Goal: Information Seeking & Learning: Learn about a topic

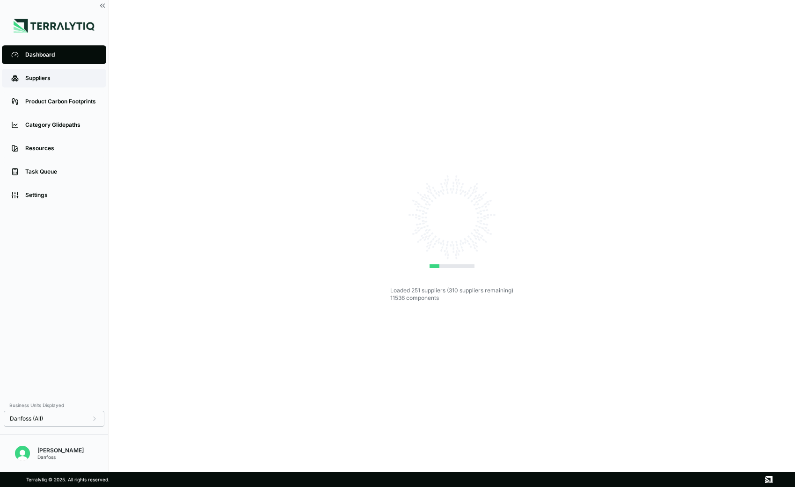
click at [46, 79] on div "Suppliers" at bounding box center [61, 77] width 72 height 7
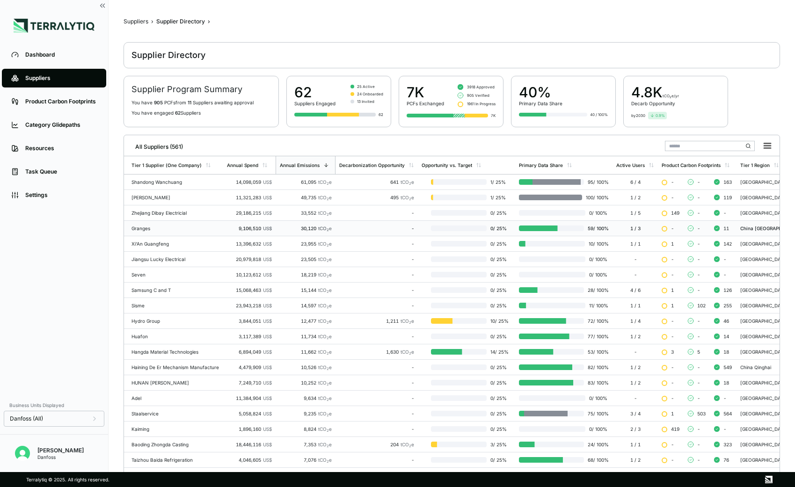
click at [360, 227] on div "-" at bounding box center [376, 228] width 75 height 6
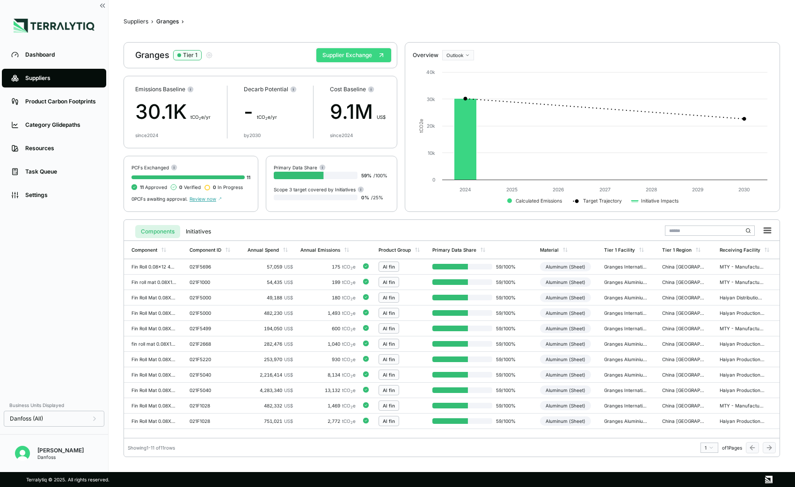
click at [371, 59] on button "Supplier Exchange" at bounding box center [353, 55] width 75 height 14
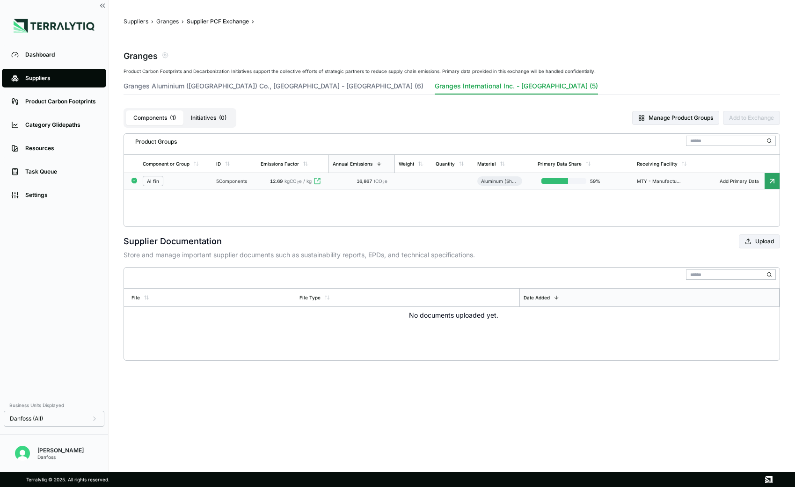
click at [236, 181] on div "5 Components" at bounding box center [234, 181] width 37 height 6
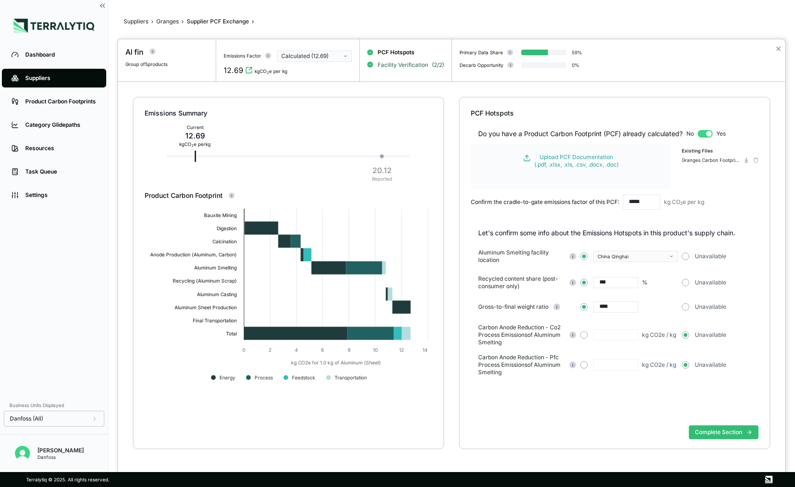
click at [408, 67] on span "Facility Verification" at bounding box center [403, 64] width 51 height 7
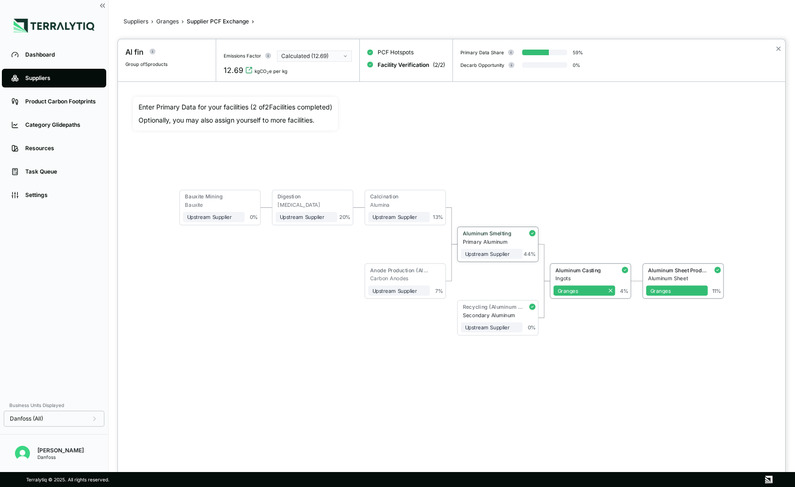
click at [499, 230] on div "Aluminum Smelting" at bounding box center [491, 233] width 56 height 6
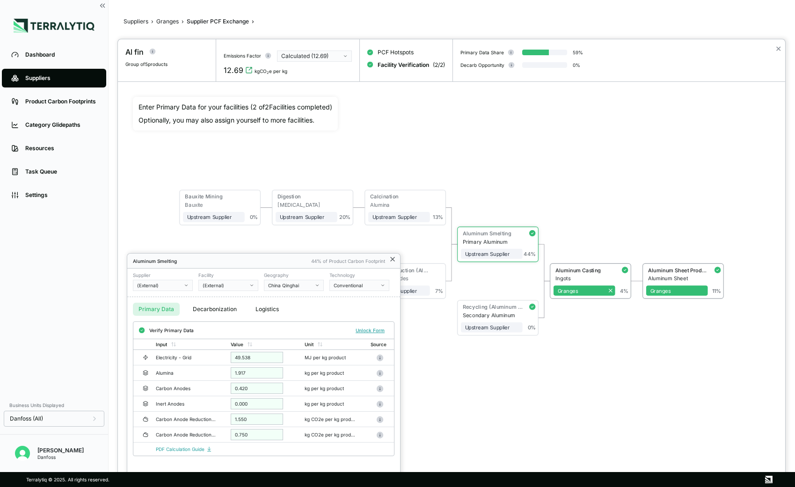
click at [395, 260] on icon at bounding box center [392, 258] width 7 height 7
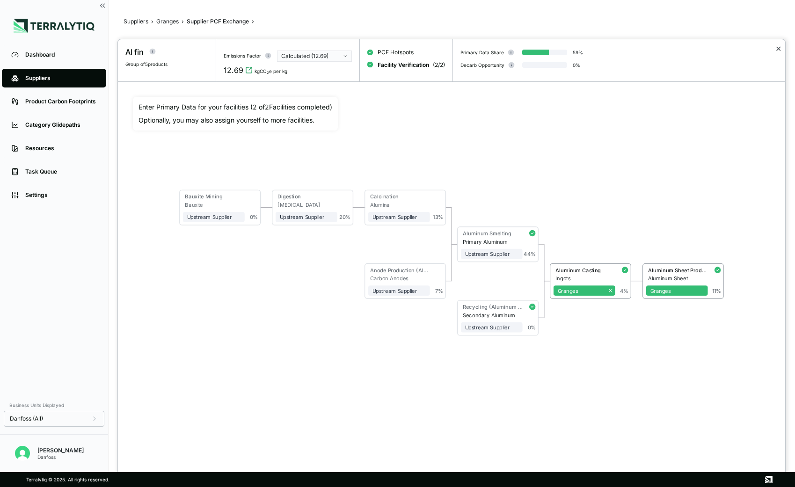
click at [777, 49] on button "✕" at bounding box center [778, 48] width 6 height 11
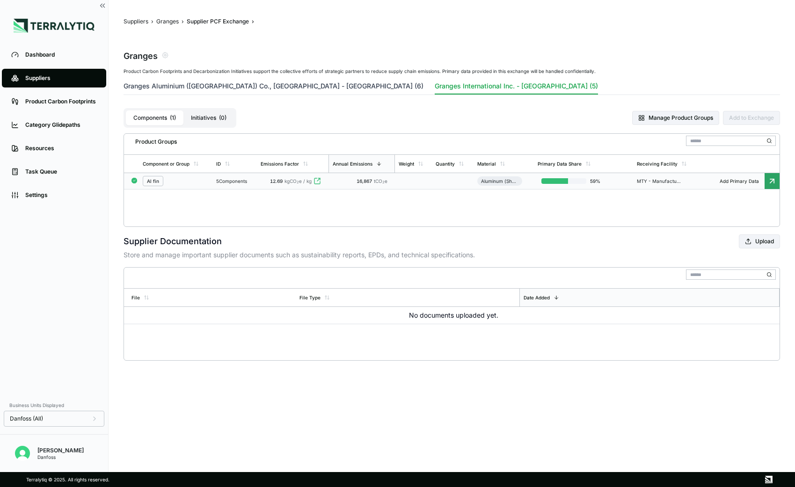
click at [241, 87] on button "Granges Aluminium ([GEOGRAPHIC_DATA]) Co., [GEOGRAPHIC_DATA] - [GEOGRAPHIC_DATA…" at bounding box center [273, 87] width 300 height 13
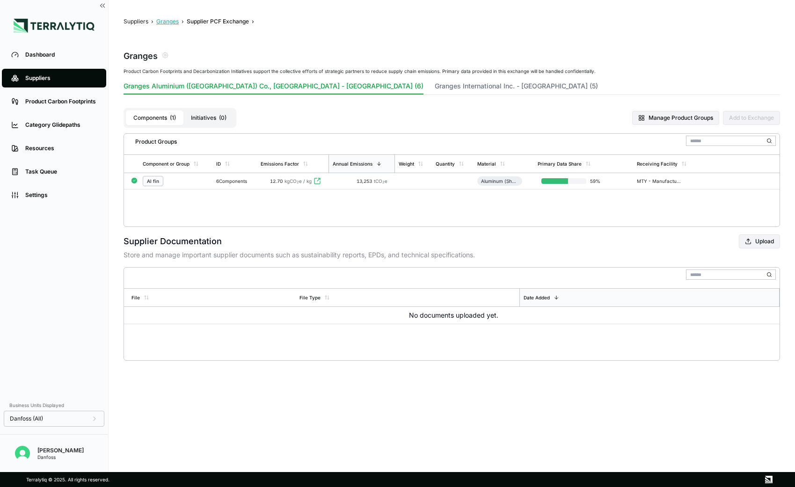
click at [174, 20] on button "Granges" at bounding box center [167, 21] width 22 height 7
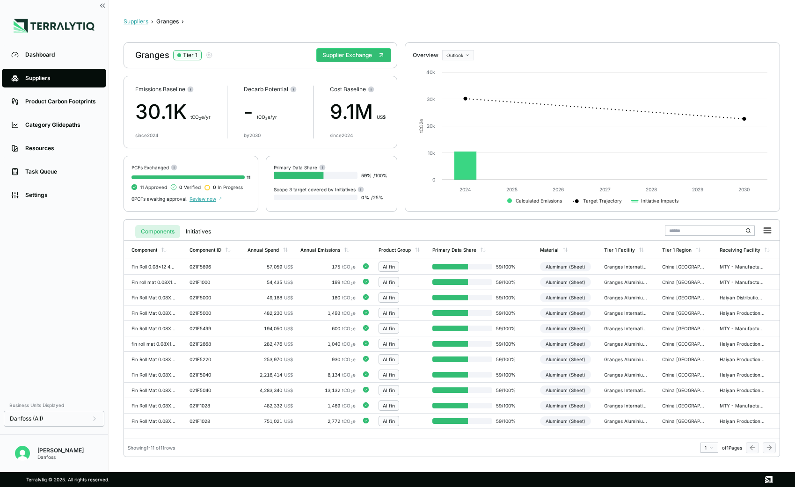
click at [138, 22] on button "Suppliers" at bounding box center [135, 21] width 25 height 7
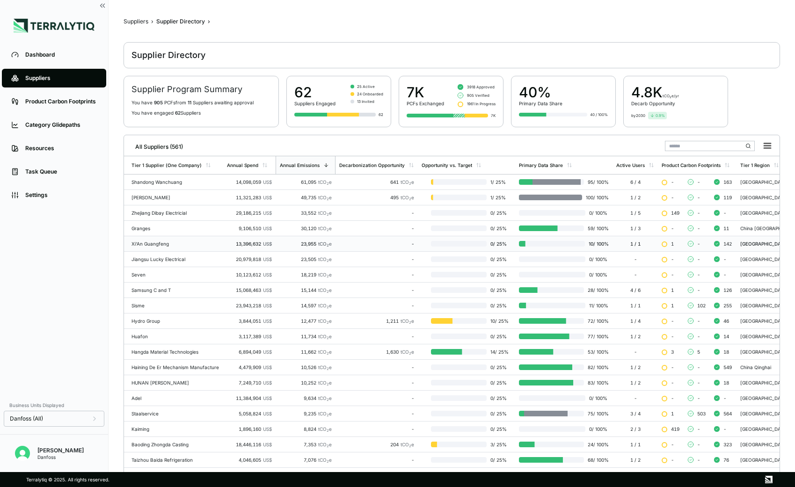
click at [282, 240] on td "23,955 tCO 2 e" at bounding box center [306, 243] width 60 height 15
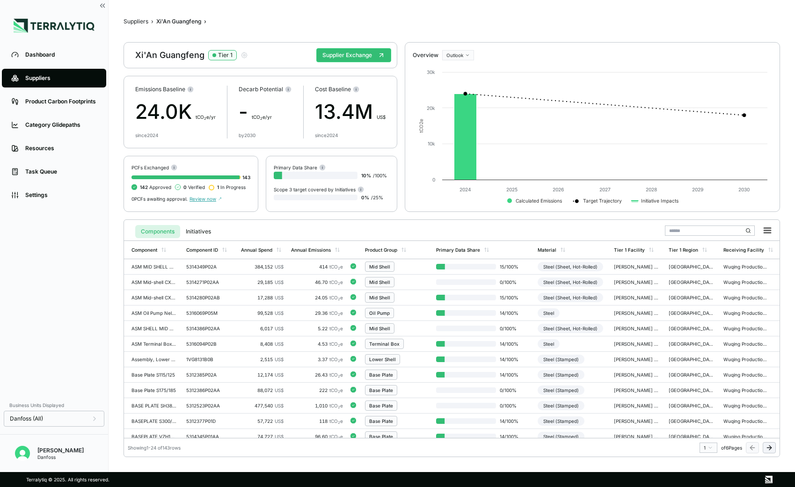
click at [61, 72] on link "Suppliers" at bounding box center [54, 78] width 104 height 19
